Goal: Task Accomplishment & Management: Manage account settings

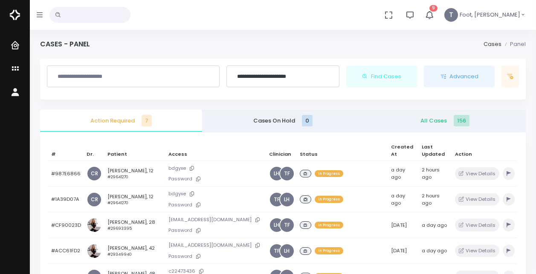
scroll to position [186, 0]
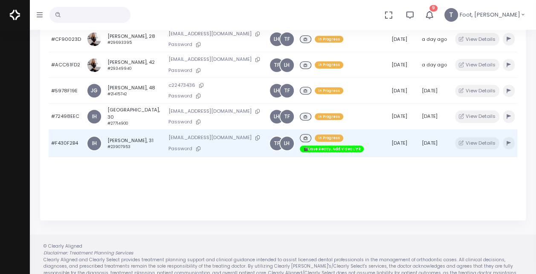
click at [116, 137] on td "[PERSON_NAME], 31 #23907953" at bounding box center [135, 144] width 61 height 28
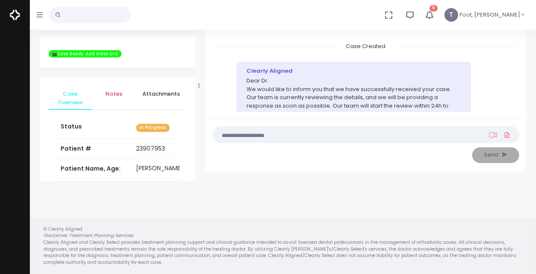
scroll to position [62, 0]
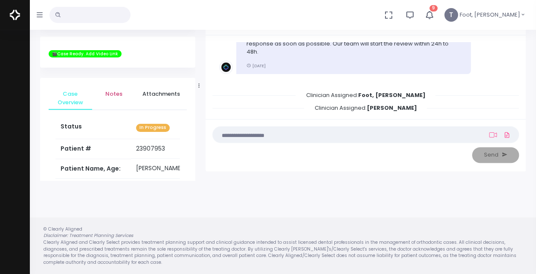
click at [118, 98] on span "Notes" at bounding box center [114, 94] width 30 height 9
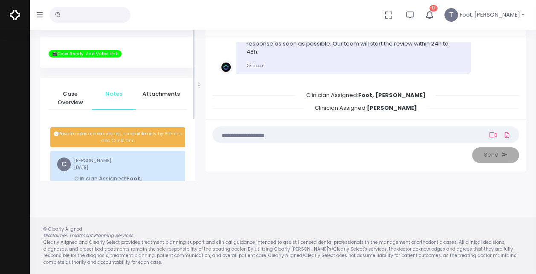
click at [192, 91] on div "Case Overview Notes Attachments Status In Progress Patient # [MEDICAL_RECORD_NU…" at bounding box center [117, 198] width 155 height 241
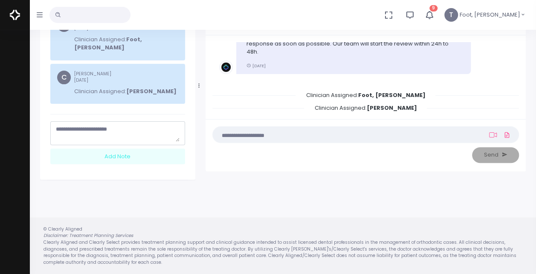
click at [138, 126] on textarea "scrollable content" at bounding box center [118, 133] width 124 height 17
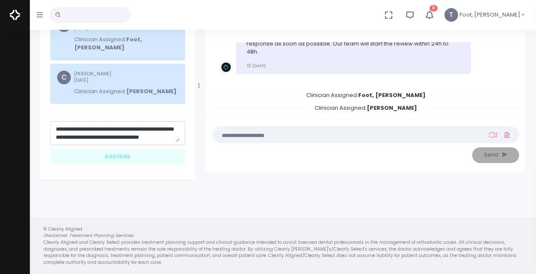
scroll to position [16, 0]
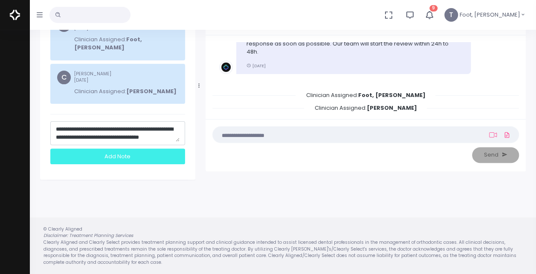
type textarea "**********"
click at [119, 149] on div "Add Note" at bounding box center [117, 157] width 135 height 16
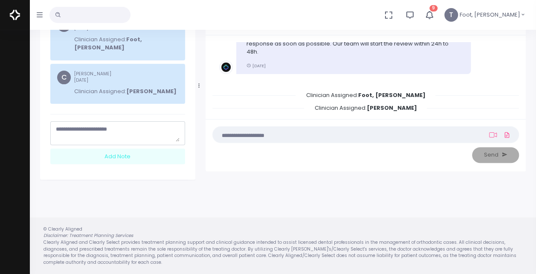
scroll to position [0, 0]
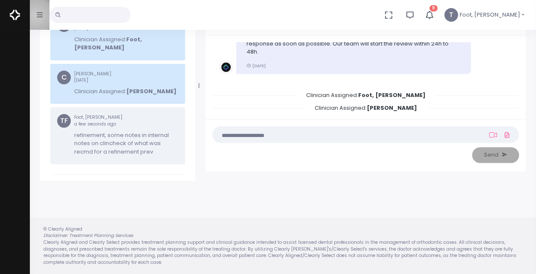
click at [36, 15] on button "button" at bounding box center [40, 15] width 20 height 30
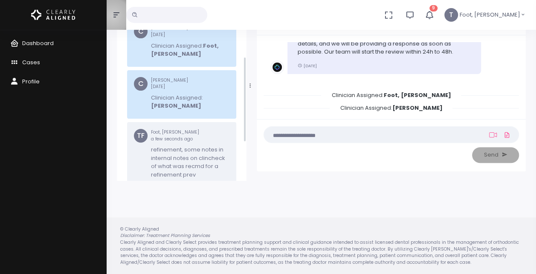
scroll to position [146, 0]
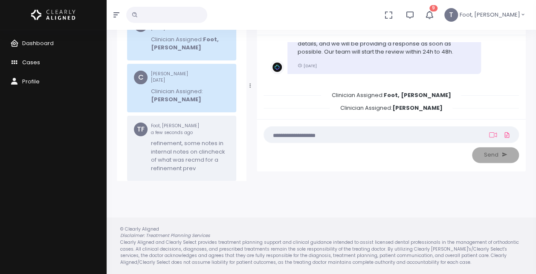
click at [20, 60] on icon "scrollable content" at bounding box center [16, 63] width 12 height 11
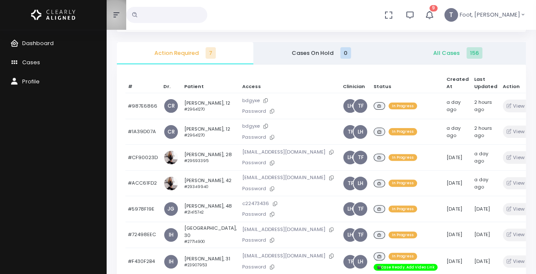
click at [114, 17] on icon "button" at bounding box center [116, 14] width 6 height 5
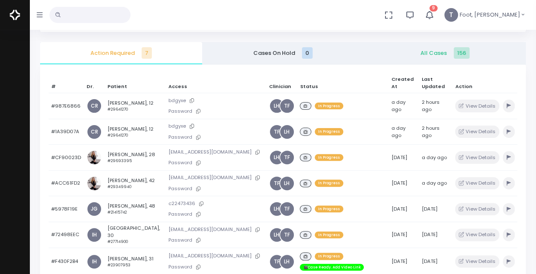
click at [434, 14] on icon "button" at bounding box center [428, 14] width 9 height 9
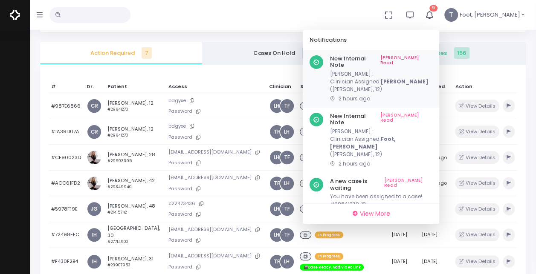
click at [432, 60] on link "[PERSON_NAME] Read" at bounding box center [406, 61] width 52 height 13
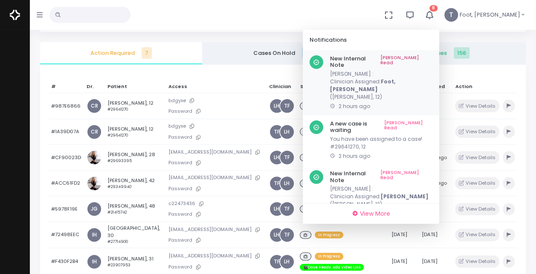
click at [432, 58] on link "[PERSON_NAME] Read" at bounding box center [406, 61] width 52 height 13
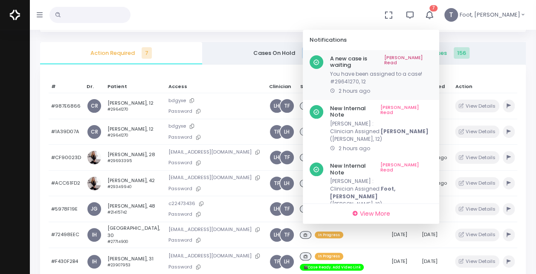
click at [432, 60] on link "[PERSON_NAME] Read" at bounding box center [408, 61] width 48 height 13
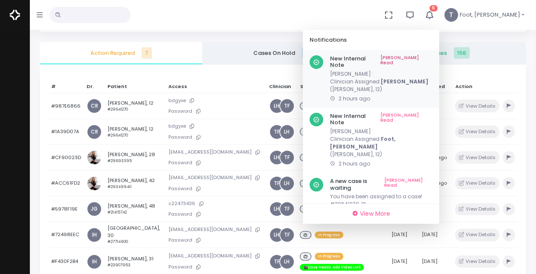
click at [432, 70] on p "[PERSON_NAME] : Clinician Assigned: [PERSON_NAME] ([PERSON_NAME], 12)" at bounding box center [381, 81] width 102 height 23
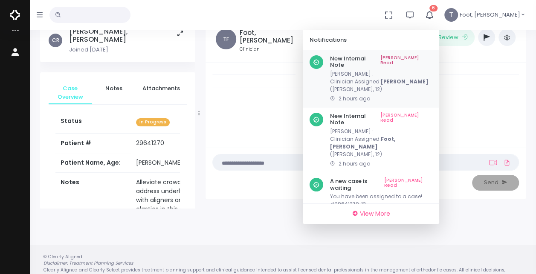
scroll to position [68, 0]
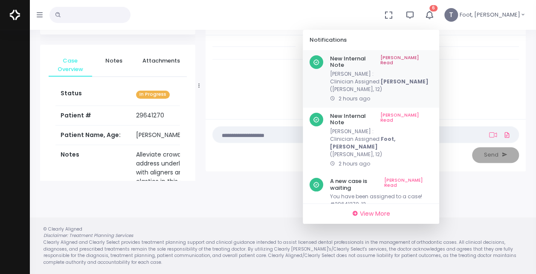
click at [432, 61] on link "[PERSON_NAME] Read" at bounding box center [406, 61] width 52 height 13
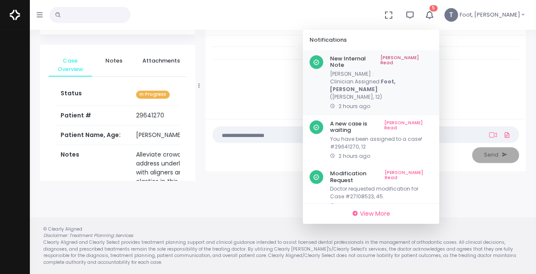
click at [432, 56] on link "[PERSON_NAME] Read" at bounding box center [406, 61] width 52 height 13
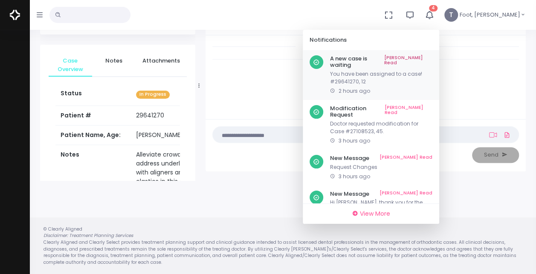
click at [432, 59] on link "[PERSON_NAME] Read" at bounding box center [408, 61] width 48 height 13
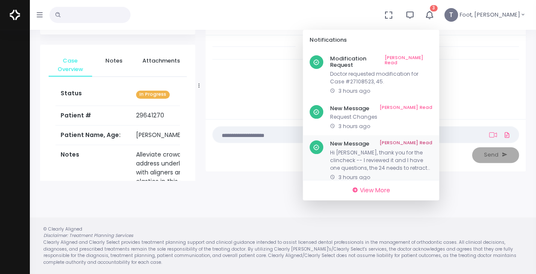
click at [406, 149] on p "Hi [PERSON_NAME], thank you for the clincheck -- I reviewed it and I have one q…" at bounding box center [381, 160] width 102 height 23
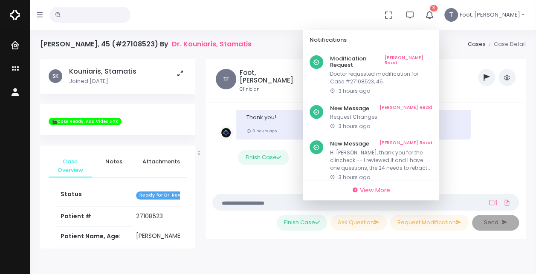
click at [520, 163] on div "Case Created Clearly Aligned Dear Dr. We would like to inform you that we have …" at bounding box center [365, 145] width 320 height 84
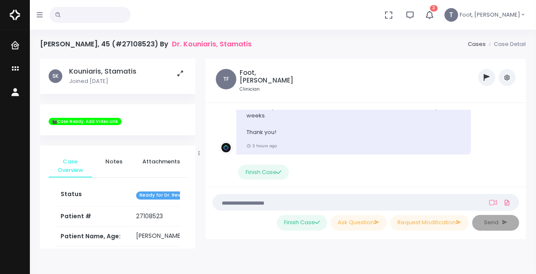
scroll to position [2003, 0]
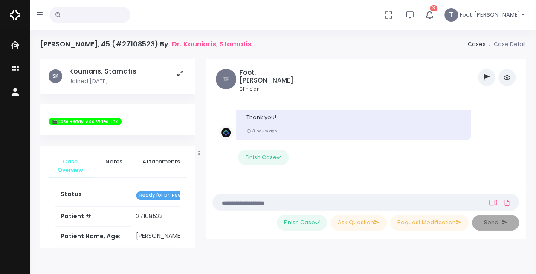
drag, startPoint x: 516, startPoint y: 175, endPoint x: 513, endPoint y: 179, distance: 5.0
click at [513, 179] on ul "Case Created Clearly Aligned Dear Dr. We would like to inform you that we have …" at bounding box center [365, 145] width 306 height 70
click at [439, 16] on button "3" at bounding box center [429, 15] width 20 height 30
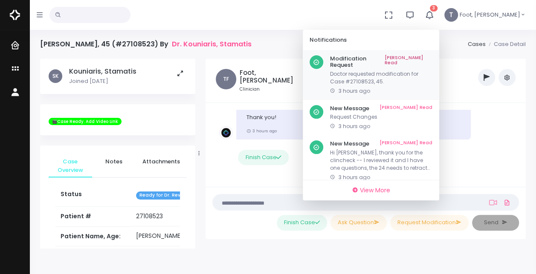
click at [432, 62] on div "Modification Request [PERSON_NAME] Read Doctor requested modification for Case …" at bounding box center [381, 75] width 102 height 40
click at [432, 73] on p "Doctor requested modification for Case #27108523, 45." at bounding box center [381, 77] width 102 height 15
click at [432, 58] on link "[PERSON_NAME] Read" at bounding box center [408, 61] width 48 height 13
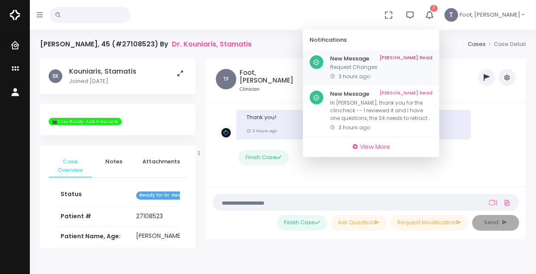
click at [432, 64] on p "Request Changes" at bounding box center [381, 67] width 102 height 8
click at [432, 58] on link "[PERSON_NAME] Read" at bounding box center [405, 58] width 53 height 7
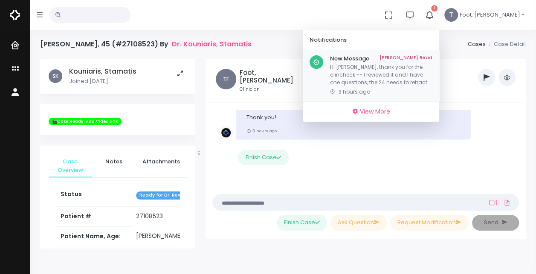
click at [432, 61] on link "[PERSON_NAME] Read" at bounding box center [405, 58] width 53 height 7
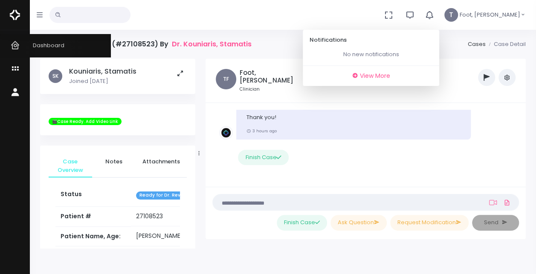
click at [54, 54] on link "Dashboard" at bounding box center [55, 45] width 111 height 23
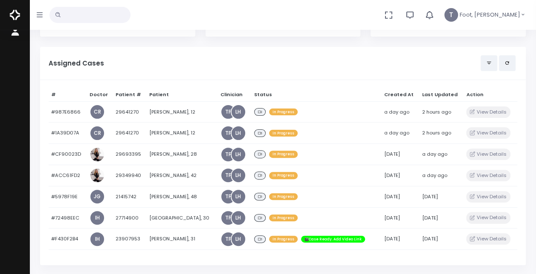
scroll to position [61, 0]
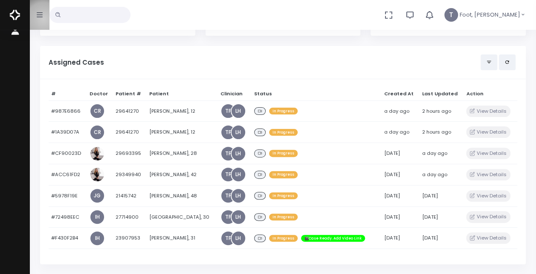
click at [43, 19] on button "button" at bounding box center [40, 15] width 20 height 30
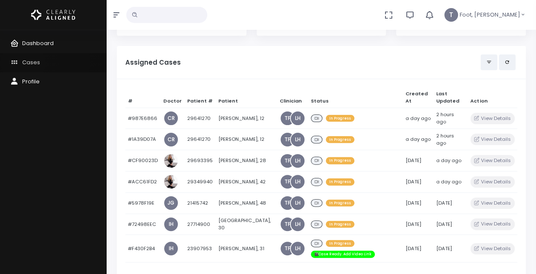
click at [23, 63] on span "Cases" at bounding box center [31, 62] width 18 height 8
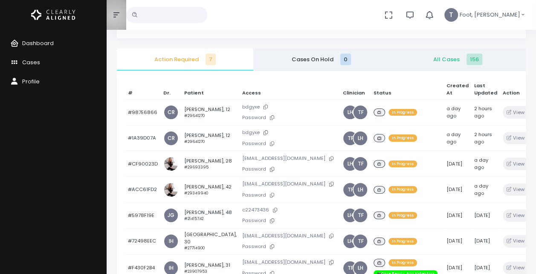
click at [114, 16] on icon "button" at bounding box center [116, 15] width 6 height 7
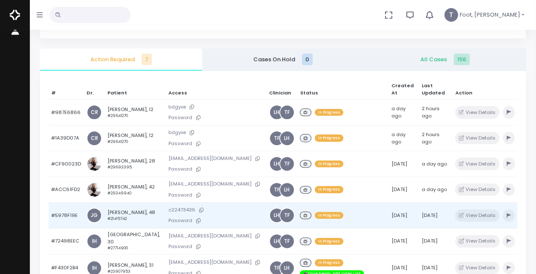
click at [125, 213] on td "[PERSON_NAME], 48 #21415742" at bounding box center [135, 216] width 61 height 26
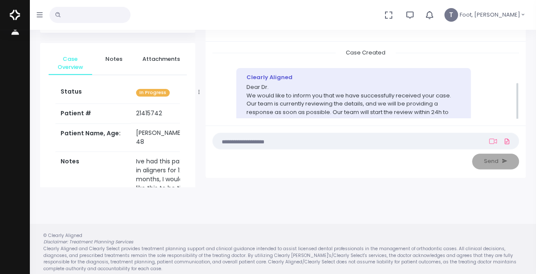
scroll to position [62, 0]
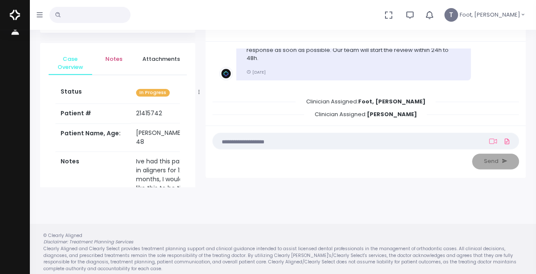
click at [112, 54] on link "Notes" at bounding box center [113, 59] width 43 height 15
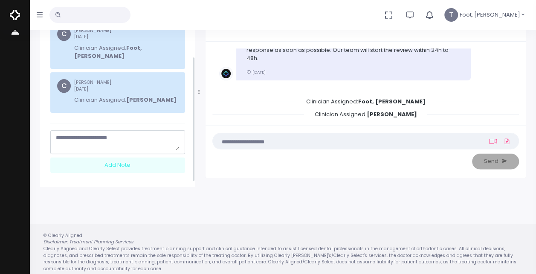
scroll to position [98, 0]
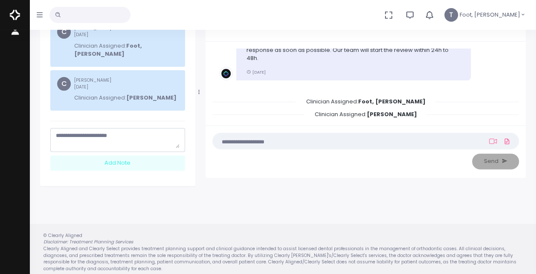
drag, startPoint x: 193, startPoint y: 89, endPoint x: 177, endPoint y: 159, distance: 72.0
click at [177, 159] on div "[PERSON_NAME], [PERSON_NAME] Joined [DATE] Case Overview Notes Attachments Stat…" at bounding box center [117, 92] width 155 height 190
click at [138, 133] on textarea "scrollable content" at bounding box center [118, 140] width 124 height 17
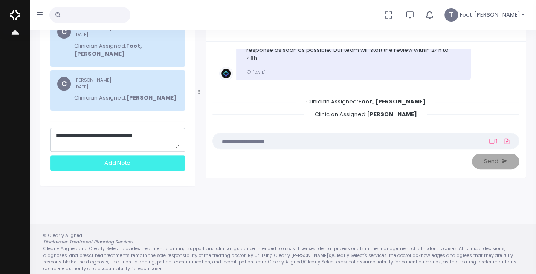
type textarea "**********"
click at [134, 156] on div "Add Note" at bounding box center [117, 164] width 135 height 16
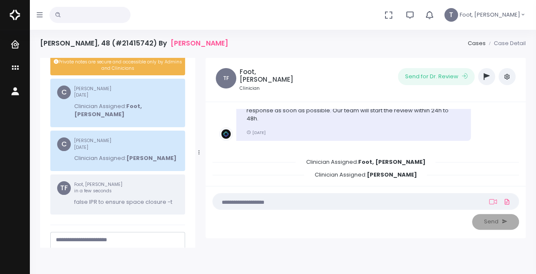
scroll to position [0, 0]
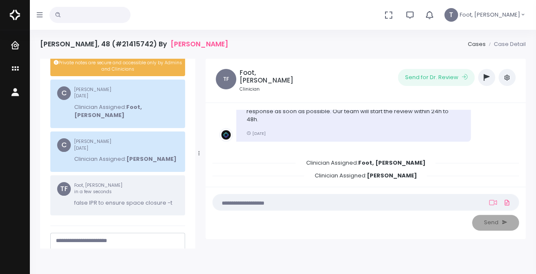
click at [485, 79] on icon "button" at bounding box center [486, 77] width 6 height 7
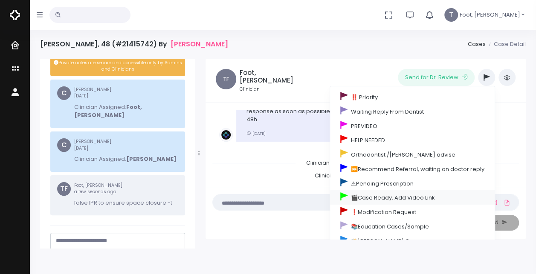
click at [404, 197] on link "🎬Case Ready. Add Video Link" at bounding box center [412, 197] width 164 height 14
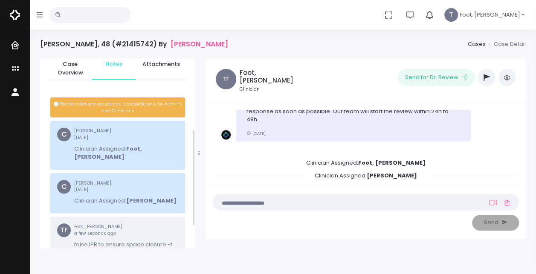
scroll to position [139, 0]
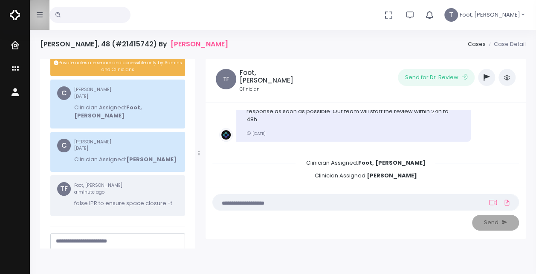
click at [40, 16] on icon "button" at bounding box center [40, 15] width 6 height 7
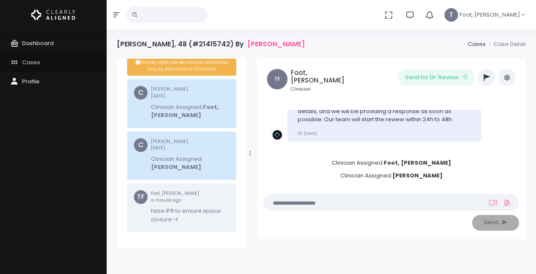
click at [28, 57] on link "Cases" at bounding box center [53, 62] width 107 height 19
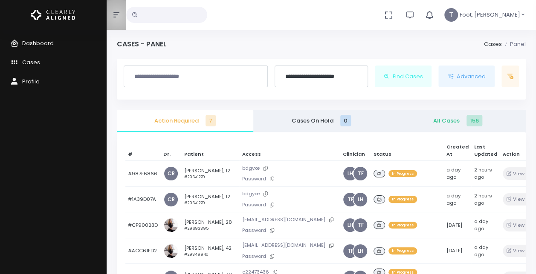
click at [117, 16] on icon "button" at bounding box center [116, 15] width 6 height 7
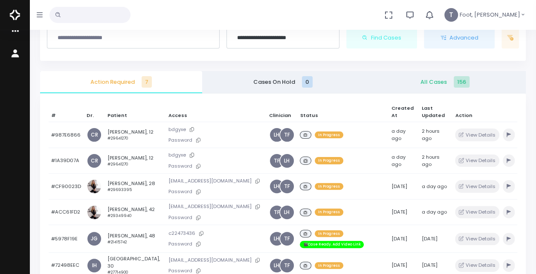
scroll to position [48, 0]
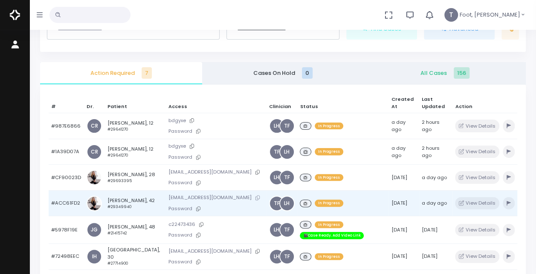
click at [251, 198] on button at bounding box center [257, 197] width 12 height 9
click at [196, 210] on icon at bounding box center [198, 209] width 4 height 5
click at [119, 199] on td "[PERSON_NAME], 42 #29349940" at bounding box center [135, 203] width 61 height 26
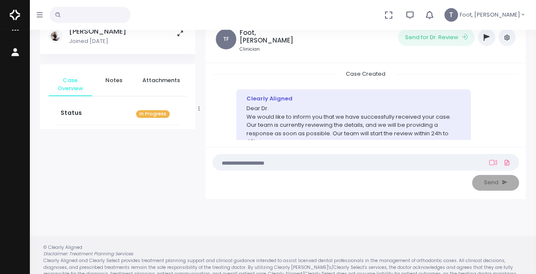
scroll to position [48, 0]
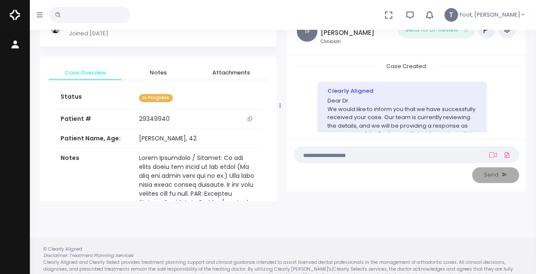
drag, startPoint x: 197, startPoint y: 102, endPoint x: 278, endPoint y: 94, distance: 81.3
click at [278, 94] on div at bounding box center [280, 106] width 4 height 186
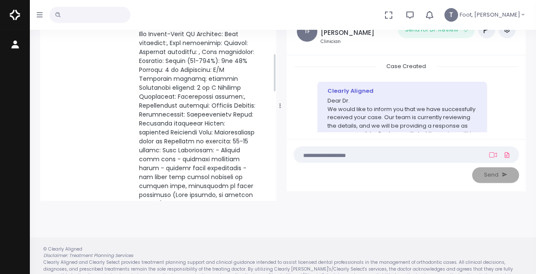
click at [273, 42] on div "[PERSON_NAME] Joined [DATE] Case Overview Notes Attachments Status In Progress …" at bounding box center [158, 264] width 236 height 914
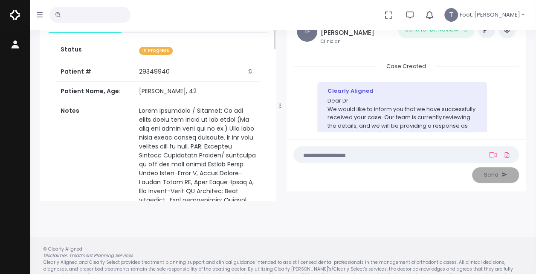
scroll to position [0, 0]
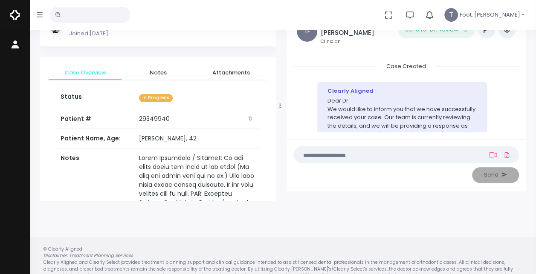
drag, startPoint x: 275, startPoint y: 72, endPoint x: 279, endPoint y: 24, distance: 47.9
click at [279, 24] on div "[PERSON_NAME] Joined [DATE] Case Overview Notes Attachments Status In Progress …" at bounding box center [158, 106] width 246 height 190
click at [219, 69] on span "Attachments" at bounding box center [231, 73] width 59 height 9
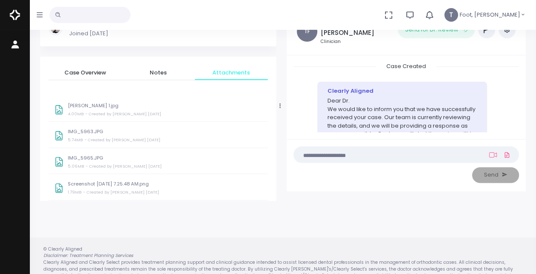
click at [92, 105] on p "[PERSON_NAME] 1.jpg" at bounding box center [165, 106] width 194 height 6
click at [77, 132] on p "IMG_5963.JPG" at bounding box center [165, 132] width 194 height 6
click at [78, 162] on div "IMG_5965.JPG 5.06MB - Created by [PERSON_NAME] [DATE]" at bounding box center [165, 164] width 194 height 16
click at [83, 181] on p "Screenshot [DATE] 7.25.48 AM.png" at bounding box center [165, 184] width 194 height 6
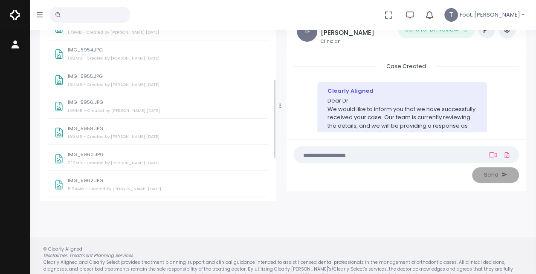
scroll to position [162, 0]
drag, startPoint x: 274, startPoint y: 84, endPoint x: 270, endPoint y: 153, distance: 68.7
click at [270, 153] on div "[PERSON_NAME] Joined [DATE] Case Overview Notes Attachments Status In Progress …" at bounding box center [158, 106] width 236 height 190
click at [85, 52] on div "IMG_5954.JPG 1.92MB - Created by [PERSON_NAME] [DATE]" at bounding box center [165, 54] width 194 height 16
click at [60, 76] on icon "scrollable content" at bounding box center [58, 78] width 7 height 9
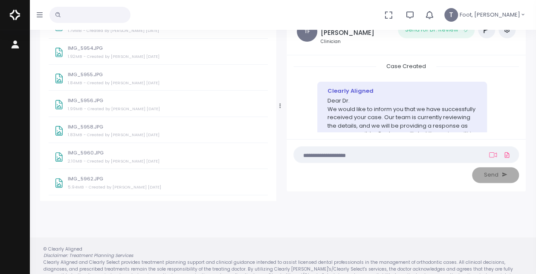
click at [67, 132] on div "IMG_5958.JPG 1.83MB - Created by [PERSON_NAME] [DATE]" at bounding box center [158, 131] width 219 height 24
click at [60, 161] on div "scrollable content" at bounding box center [58, 156] width 15 height 21
click at [64, 182] on div "scrollable content" at bounding box center [58, 183] width 15 height 21
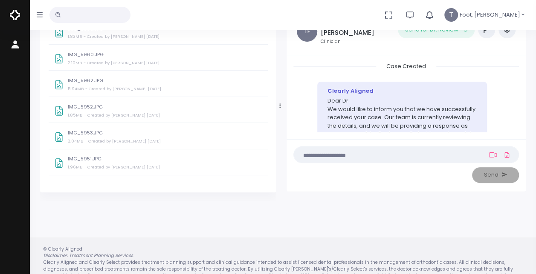
click at [112, 159] on p "IMG_5951.JPG" at bounding box center [165, 159] width 194 height 6
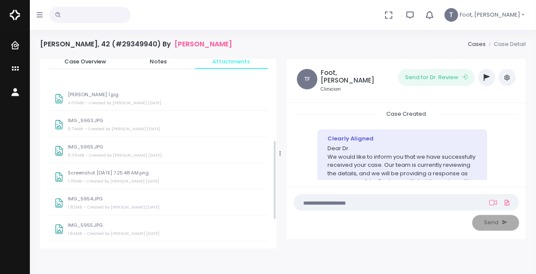
scroll to position [0, 0]
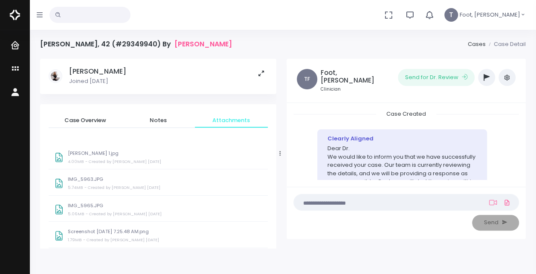
drag, startPoint x: 275, startPoint y: 194, endPoint x: 267, endPoint y: 69, distance: 125.1
click at [267, 69] on div "[PERSON_NAME] Joined [DATE] Case Overview Notes Attachments Status In Progress …" at bounding box center [158, 154] width 236 height 190
click at [94, 119] on span "Case Overview" at bounding box center [84, 120] width 59 height 9
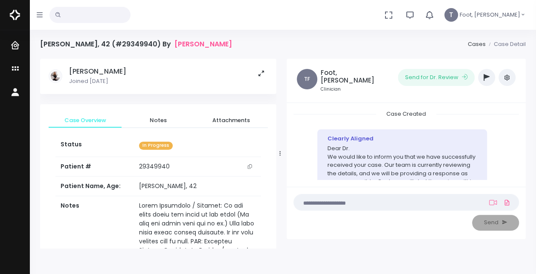
click at [249, 167] on icon "scrollable content" at bounding box center [250, 166] width 4 height 5
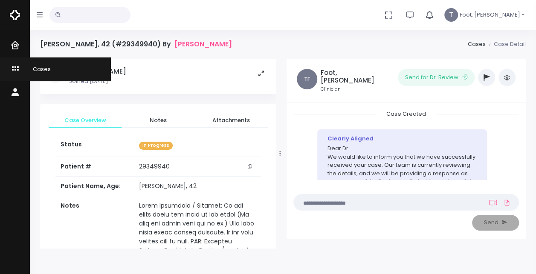
click at [40, 72] on span "Cases" at bounding box center [36, 69] width 29 height 8
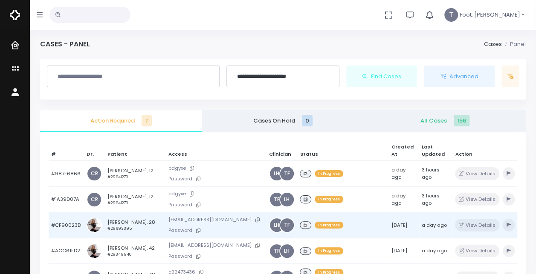
click at [131, 219] on td "[PERSON_NAME], 28 #29693395" at bounding box center [135, 226] width 61 height 26
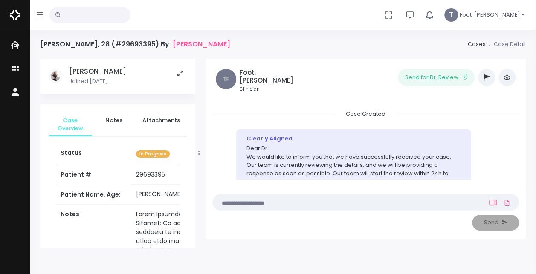
scroll to position [62, 0]
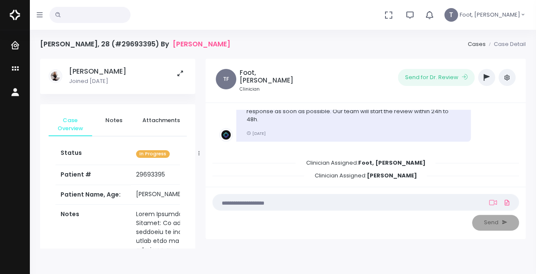
drag, startPoint x: 164, startPoint y: 172, endPoint x: 130, endPoint y: 175, distance: 34.2
click at [131, 175] on td "29693395" at bounding box center [167, 175] width 72 height 20
copy td "29693395"
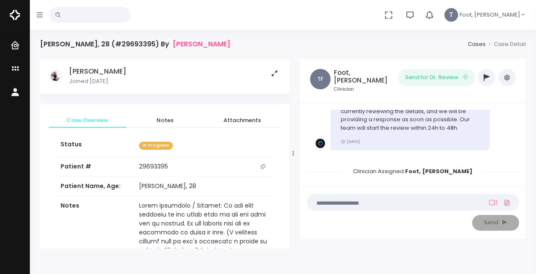
drag, startPoint x: 199, startPoint y: 156, endPoint x: 288, endPoint y: 146, distance: 90.0
click at [291, 146] on div at bounding box center [293, 153] width 4 height 186
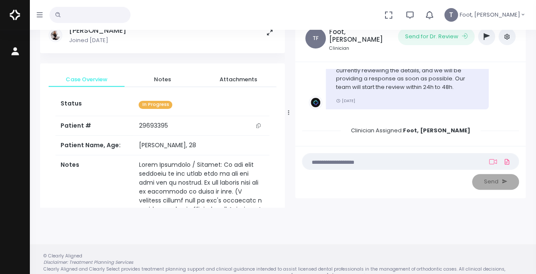
scroll to position [40, 0]
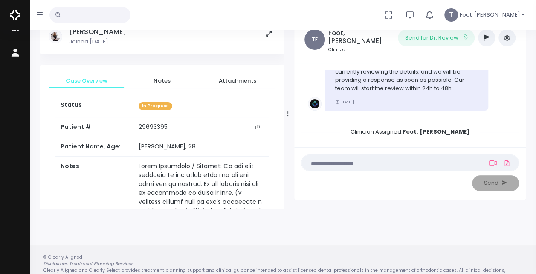
drag, startPoint x: 286, startPoint y: 54, endPoint x: 285, endPoint y: 63, distance: 9.0
click at [285, 63] on div at bounding box center [287, 114] width 4 height 186
click at [289, 56] on div at bounding box center [287, 114] width 4 height 186
drag, startPoint x: 286, startPoint y: 52, endPoint x: 281, endPoint y: 58, distance: 8.1
click at [285, 58] on div at bounding box center [287, 114] width 4 height 186
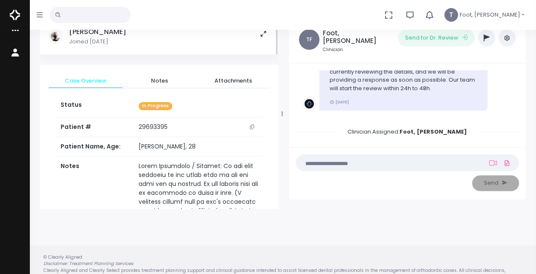
scroll to position [204, 0]
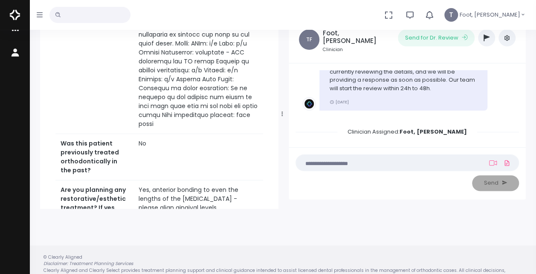
click at [278, 79] on div "Case Overview Notes Attachments Status In Progress Patient # [MEDICAL_RECORD_NU…" at bounding box center [159, 126] width 238 height 940
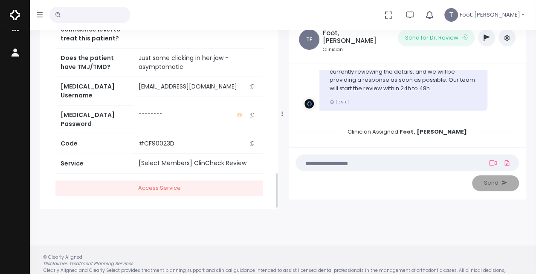
scroll to position [800, 0]
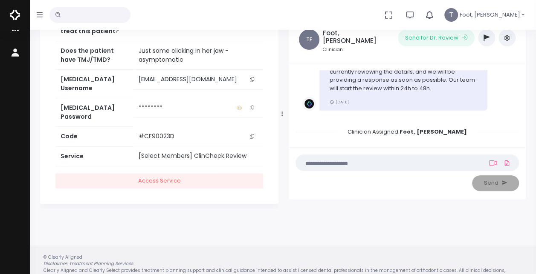
drag, startPoint x: 277, startPoint y: 104, endPoint x: 271, endPoint y: 183, distance: 79.5
click at [271, 183] on div "[PERSON_NAME] Joined [DATE] Case Overview Notes Attachments Status In Progress …" at bounding box center [159, 114] width 238 height 190
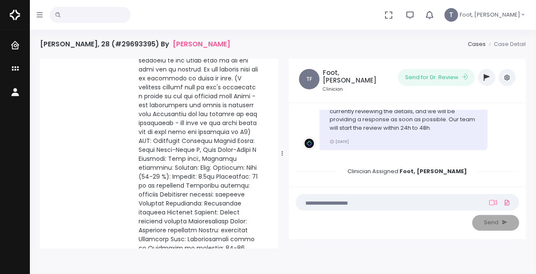
scroll to position [0, 0]
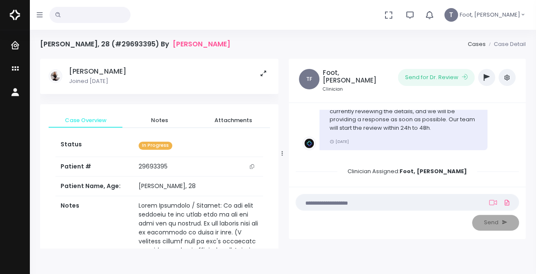
drag, startPoint x: 276, startPoint y: 225, endPoint x: 285, endPoint y: 46, distance: 178.7
click at [285, 46] on div "[PERSON_NAME], 28 (#29693395) By [PERSON_NAME] Cases Case Detail [PERSON_NAME] …" at bounding box center [282, 144] width 490 height 209
click at [230, 117] on span "Attachments" at bounding box center [233, 120] width 60 height 9
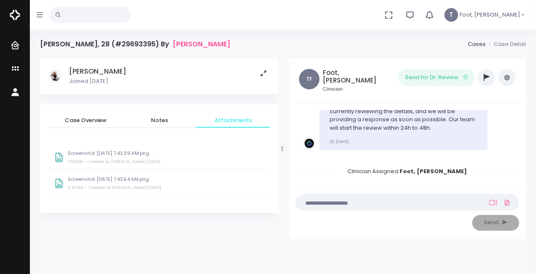
click at [130, 162] on small "- Created by [PERSON_NAME] [DATE]" at bounding box center [122, 162] width 76 height 6
click at [74, 176] on div "Screenshot [DATE] 7.43.54 AM.png 0.87MB - Created by [PERSON_NAME] [DATE]" at bounding box center [159, 183] width 221 height 24
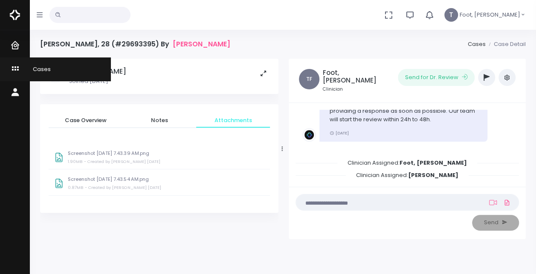
click at [50, 68] on link "Cases" at bounding box center [55, 69] width 111 height 23
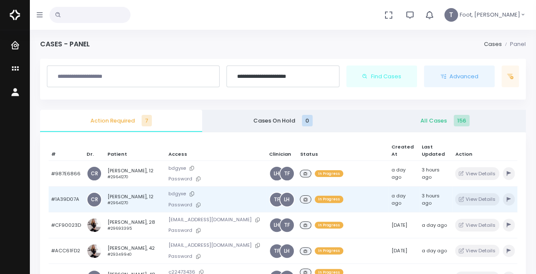
click at [69, 202] on td "#1A39D07A" at bounding box center [66, 200] width 35 height 26
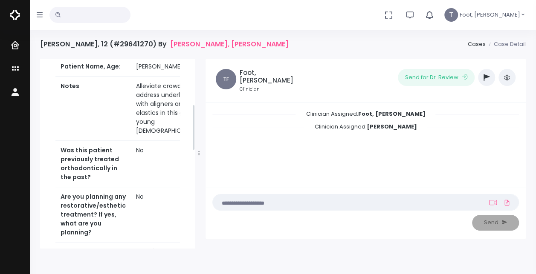
scroll to position [204, 0]
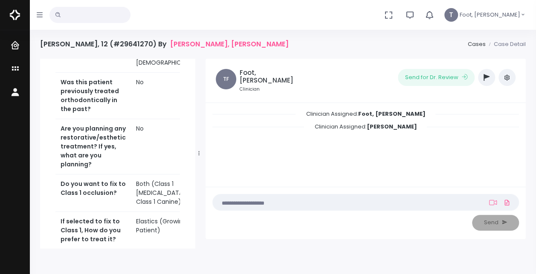
click at [192, 100] on div "CR [PERSON_NAME], [PERSON_NAME] Joined [DATE] Case Overview Notes Attachments S…" at bounding box center [117, 211] width 155 height 715
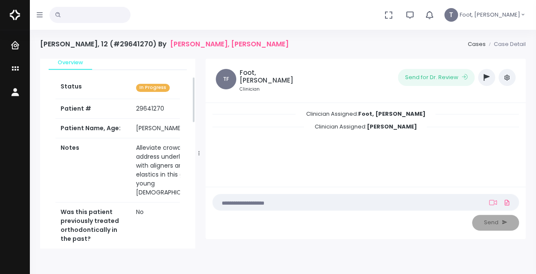
scroll to position [68, 0]
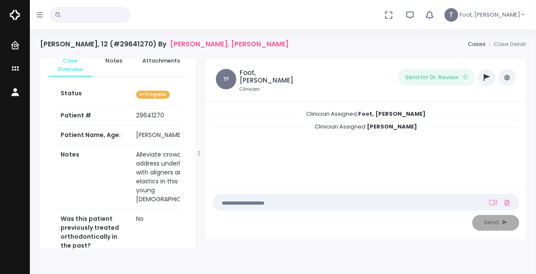
drag, startPoint x: 193, startPoint y: 130, endPoint x: 202, endPoint y: 96, distance: 34.6
click at [202, 96] on div "CR [PERSON_NAME], [PERSON_NAME] Joined [DATE] Case Overview Notes Attachments S…" at bounding box center [282, 154] width 495 height 190
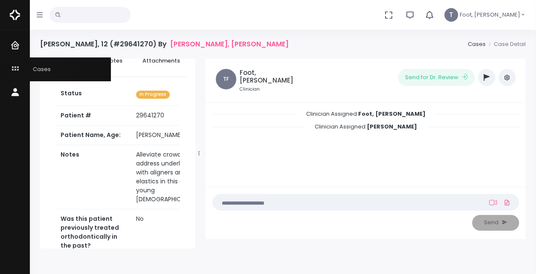
click at [50, 69] on link "Cases" at bounding box center [55, 69] width 111 height 23
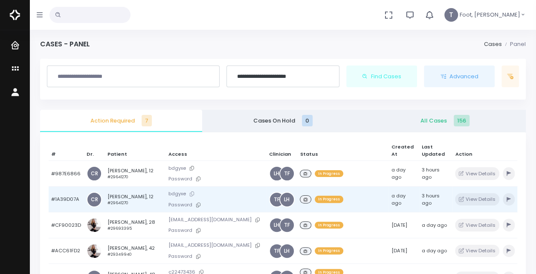
click at [186, 198] on button at bounding box center [192, 194] width 12 height 9
click at [192, 207] on button at bounding box center [198, 205] width 12 height 9
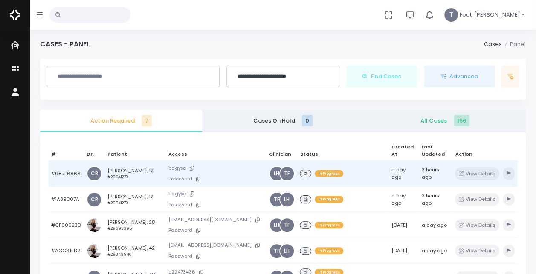
click at [110, 172] on td "[PERSON_NAME], 12 #29641270" at bounding box center [135, 174] width 61 height 26
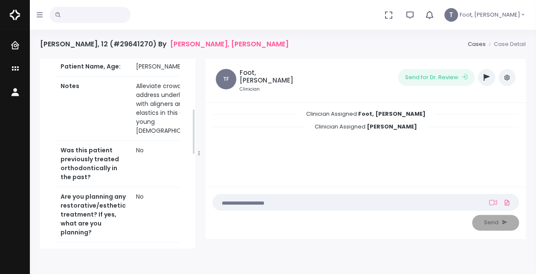
scroll to position [204, 0]
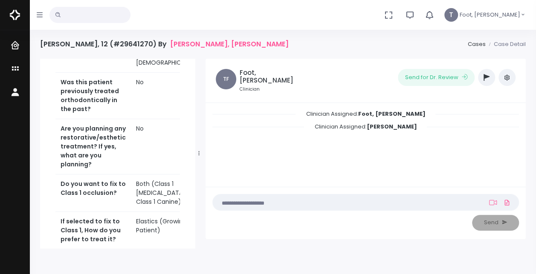
click at [192, 95] on div "CR [PERSON_NAME], [PERSON_NAME] Joined [DATE] Case Overview Notes Attachments S…" at bounding box center [117, 211] width 155 height 715
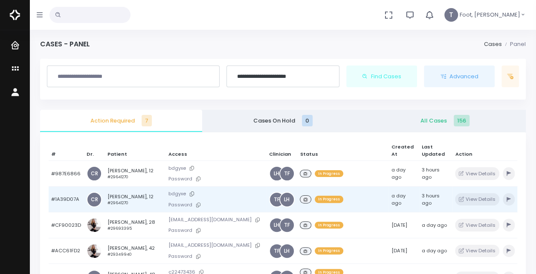
click at [124, 201] on td "[PERSON_NAME], 12 #29641270" at bounding box center [135, 200] width 61 height 26
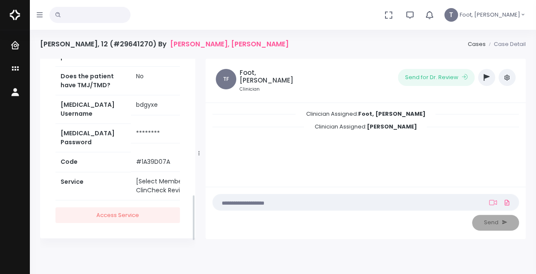
scroll to position [586, 0]
drag, startPoint x: 193, startPoint y: 95, endPoint x: 182, endPoint y: 249, distance: 154.1
click at [182, 249] on div "[PERSON_NAME], 12 (#29641270) By [PERSON_NAME], [PERSON_NAME] Cases Case Detail…" at bounding box center [283, 171] width 506 height 343
